Goal: Transaction & Acquisition: Purchase product/service

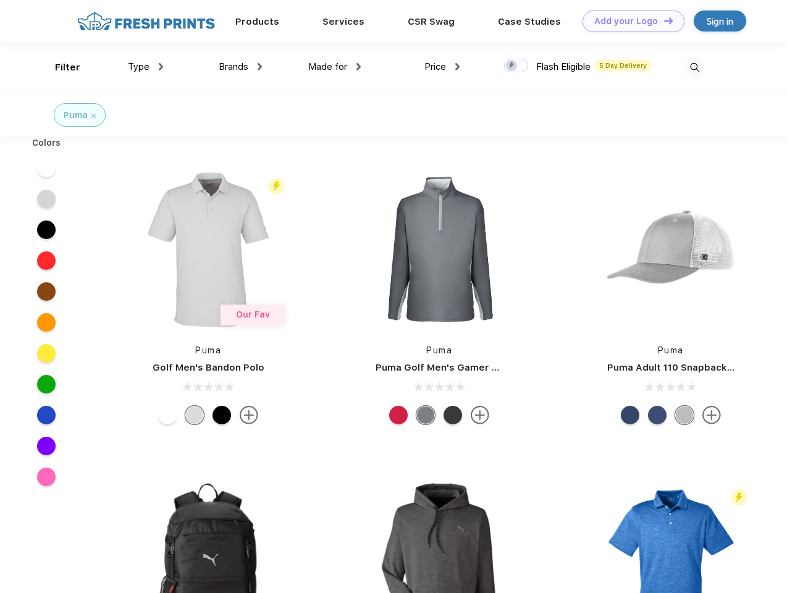
click at [629, 21] on link "Add your Logo Design Tool" at bounding box center [634, 22] width 102 height 22
click at [0, 0] on div "Design Tool" at bounding box center [0, 0] width 0 height 0
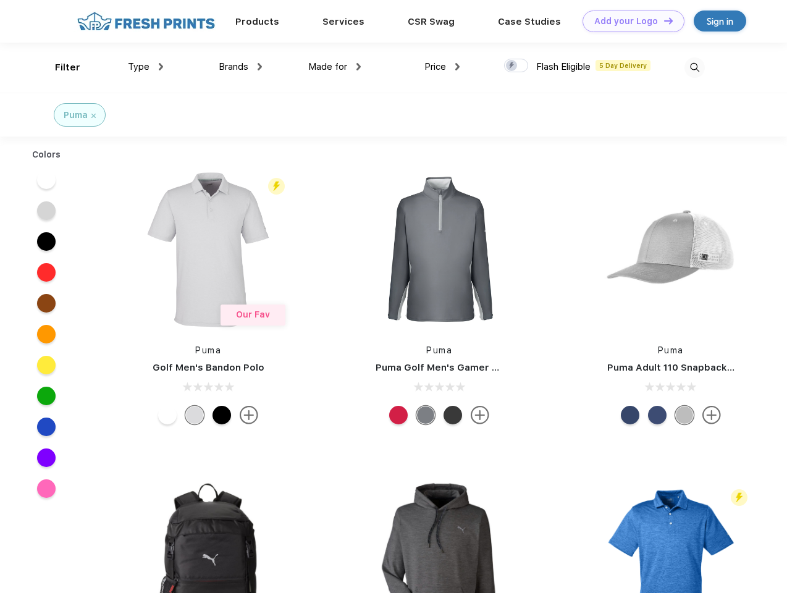
click at [663, 20] on link "Add your Logo Design Tool" at bounding box center [634, 22] width 102 height 22
click at [59, 67] on div "Filter" at bounding box center [67, 68] width 25 height 14
click at [146, 67] on span "Type" at bounding box center [139, 66] width 22 height 11
click at [240, 67] on span "Brands" at bounding box center [234, 66] width 30 height 11
click at [335, 67] on span "Made for" at bounding box center [327, 66] width 39 height 11
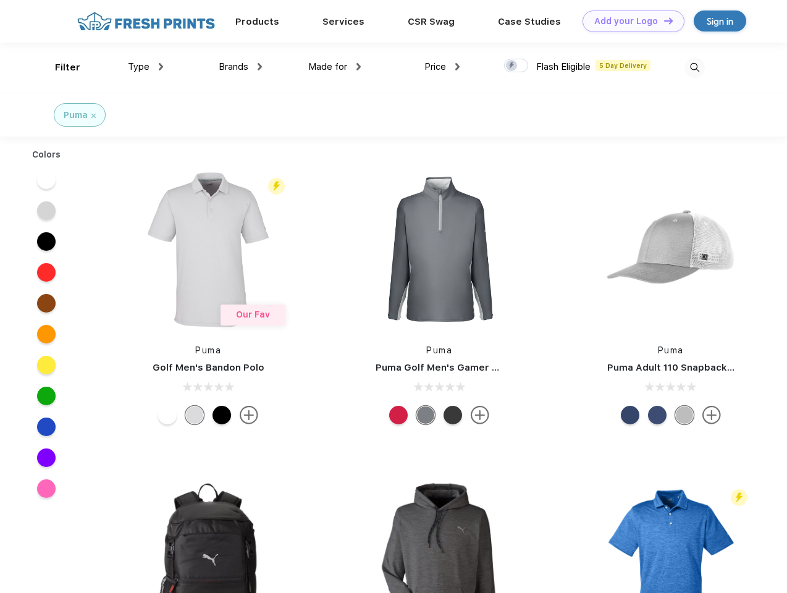
click at [443, 67] on span "Price" at bounding box center [436, 66] width 22 height 11
click at [517, 66] on div at bounding box center [516, 66] width 24 height 14
click at [512, 66] on input "checkbox" at bounding box center [508, 62] width 8 height 8
click at [695, 67] on img at bounding box center [695, 67] width 20 height 20
